Goal: Transaction & Acquisition: Download file/media

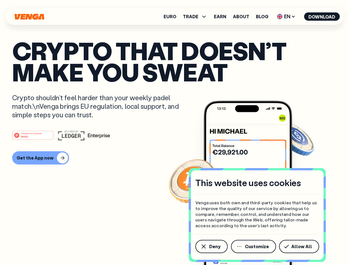
click at [174, 133] on div "#1 PRODUCT OF THE MONTH Web3" at bounding box center [174, 135] width 325 height 10
click at [211, 247] on span "Deny" at bounding box center [214, 247] width 11 height 4
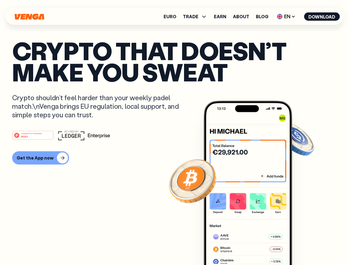
click at [254, 247] on img at bounding box center [248, 193] width 88 height 185
click at [300, 247] on article "Crypto that doesn’t make you sweat Crypto shouldn’t feel harder than your weekl…" at bounding box center [174, 143] width 325 height 207
click at [197, 17] on span "TRADE" at bounding box center [190, 16] width 15 height 4
click at [286, 17] on span "EN" at bounding box center [286, 16] width 22 height 9
click at [322, 17] on button "Download" at bounding box center [322, 16] width 36 height 8
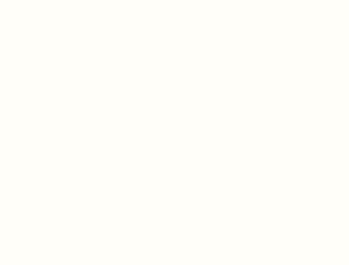
click at [174, 0] on html "This website uses cookies Venga uses both own and third-party cookies that help…" at bounding box center [174, 0] width 349 height 0
click at [40, 0] on html "This website uses cookies Venga uses both own and third-party cookies that help…" at bounding box center [174, 0] width 349 height 0
click at [34, 0] on html "This website uses cookies Venga uses both own and third-party cookies that help…" at bounding box center [174, 0] width 349 height 0
